Goal: Transaction & Acquisition: Purchase product/service

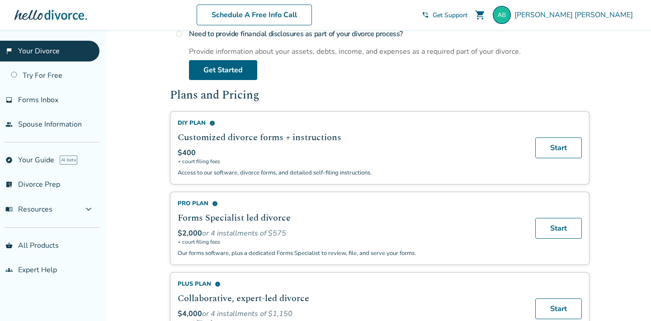
scroll to position [500, 0]
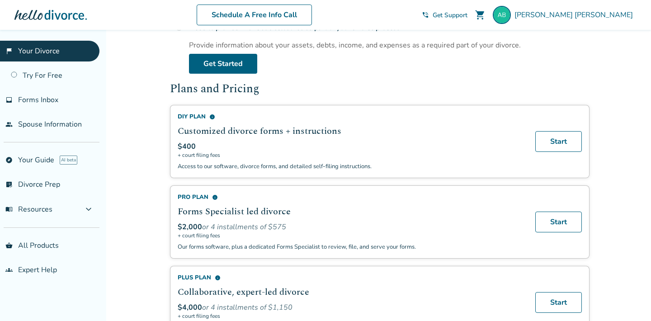
click at [271, 209] on h2 "Forms Specialist led divorce" at bounding box center [351, 212] width 347 height 14
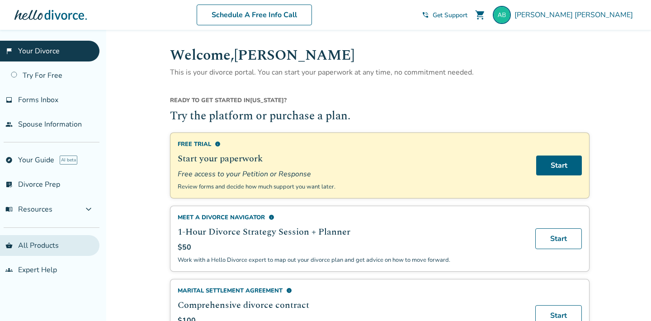
click at [46, 246] on link "shopping_basket All Products" at bounding box center [49, 245] width 99 height 21
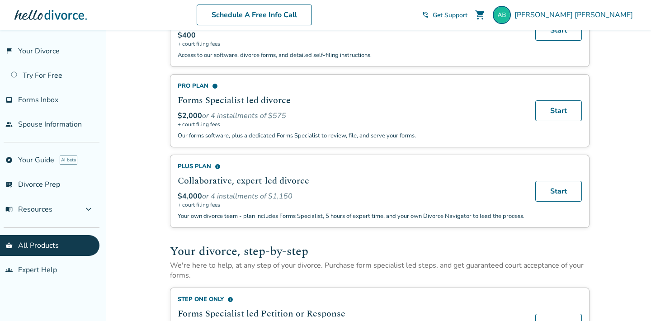
scroll to position [121, 0]
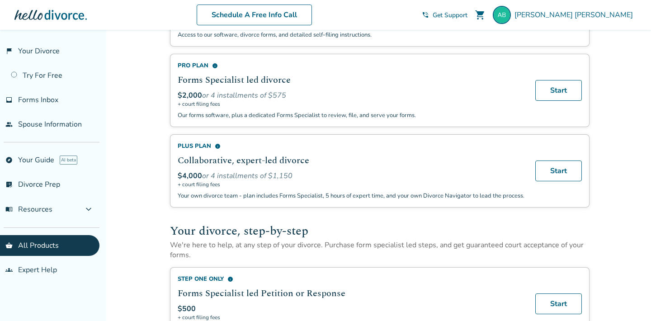
click at [282, 157] on h2 "Collaborative, expert-led divorce" at bounding box center [351, 161] width 347 height 14
click at [281, 192] on p "Your own divorce team - plan includes Forms Specialist, 5 hours of expert time,…" at bounding box center [351, 196] width 347 height 8
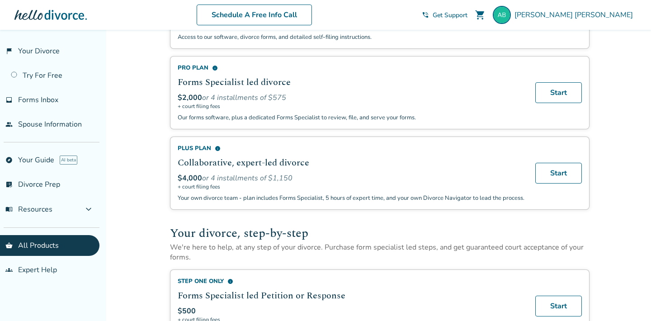
scroll to position [0, 0]
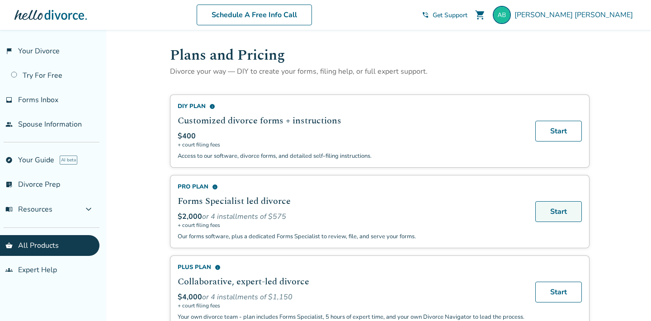
click at [550, 207] on link "Start" at bounding box center [558, 211] width 47 height 21
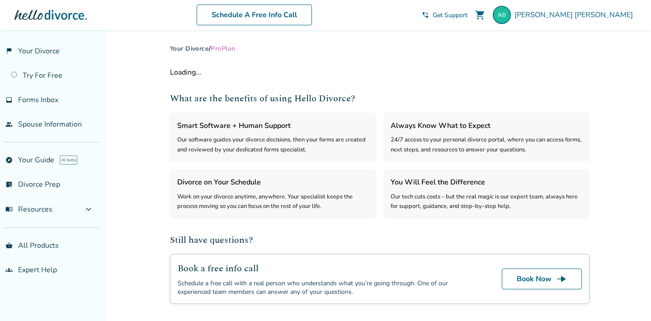
select select "***"
